Goal: Task Accomplishment & Management: Manage account settings

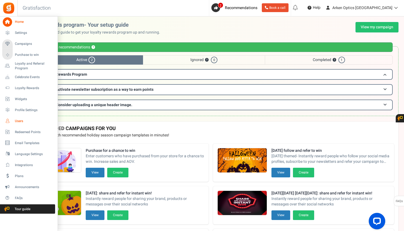
click at [30, 120] on span "Users" at bounding box center [34, 121] width 39 height 5
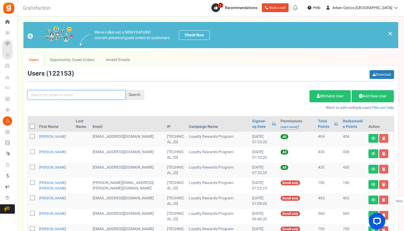
click at [66, 95] on input "text" at bounding box center [77, 94] width 98 height 9
paste input "[EMAIL_ADDRESS][DOMAIN_NAME]"
type input "[EMAIL_ADDRESS][DOMAIN_NAME]"
click at [132, 96] on div "Search" at bounding box center [134, 94] width 19 height 9
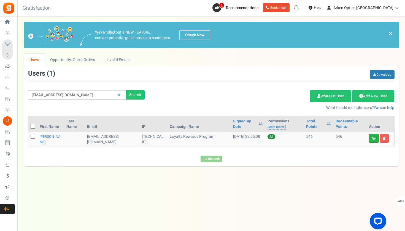
click at [369, 139] on link at bounding box center [374, 138] width 10 height 9
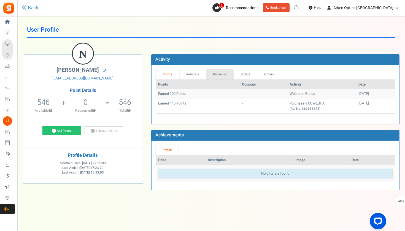
click at [221, 77] on link "Redeems" at bounding box center [220, 74] width 28 height 10
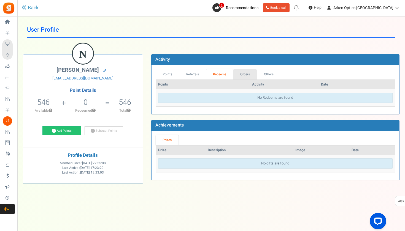
click at [241, 71] on link "Orders" at bounding box center [245, 74] width 24 height 10
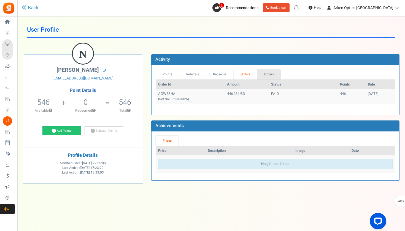
click at [259, 74] on link "Others" at bounding box center [269, 74] width 24 height 10
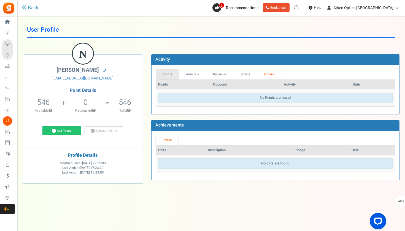
click at [160, 79] on link "Points" at bounding box center [168, 74] width 24 height 10
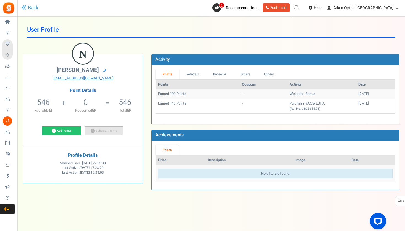
click at [101, 128] on link "Subtract Points" at bounding box center [104, 130] width 39 height 9
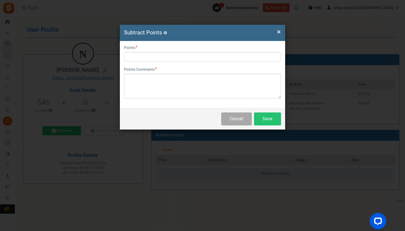
click at [160, 62] on div "User Email [EMAIL_ADDRESS][DOMAIN_NAME] Points Points Comments Char(s) : 0 Allo…" at bounding box center [202, 74] width 165 height 67
click at [157, 58] on input "text" at bounding box center [202, 56] width 157 height 9
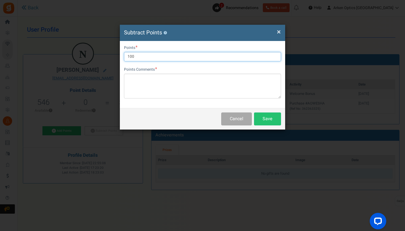
type input "100"
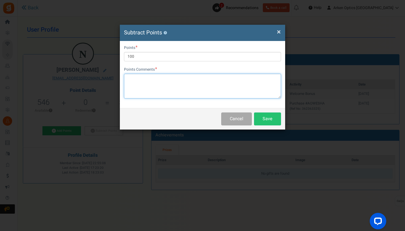
click at [151, 81] on textarea at bounding box center [202, 86] width 157 height 25
type textarea "using points for battery cap-RAY"
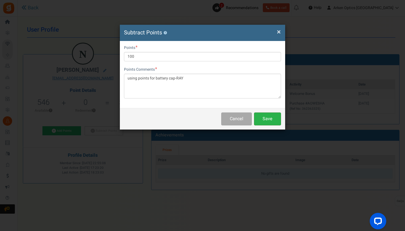
click at [264, 123] on button "Save" at bounding box center [267, 119] width 27 height 13
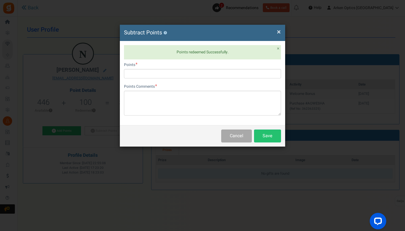
click at [278, 31] on span "×" at bounding box center [279, 32] width 4 height 10
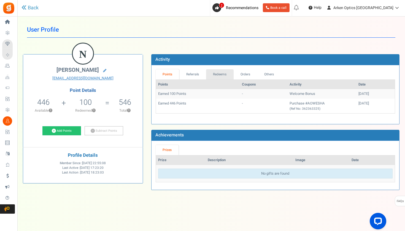
click at [226, 70] on link "Redeems" at bounding box center [220, 74] width 28 height 10
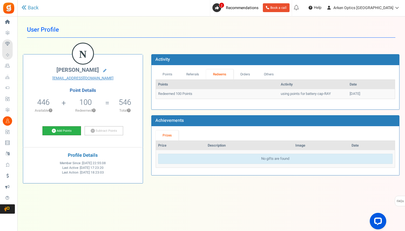
click at [68, 128] on link "Add Points" at bounding box center [61, 130] width 39 height 9
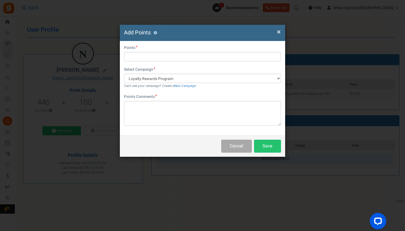
click at [277, 30] on span "×" at bounding box center [279, 32] width 4 height 10
